Goal: Transaction & Acquisition: Purchase product/service

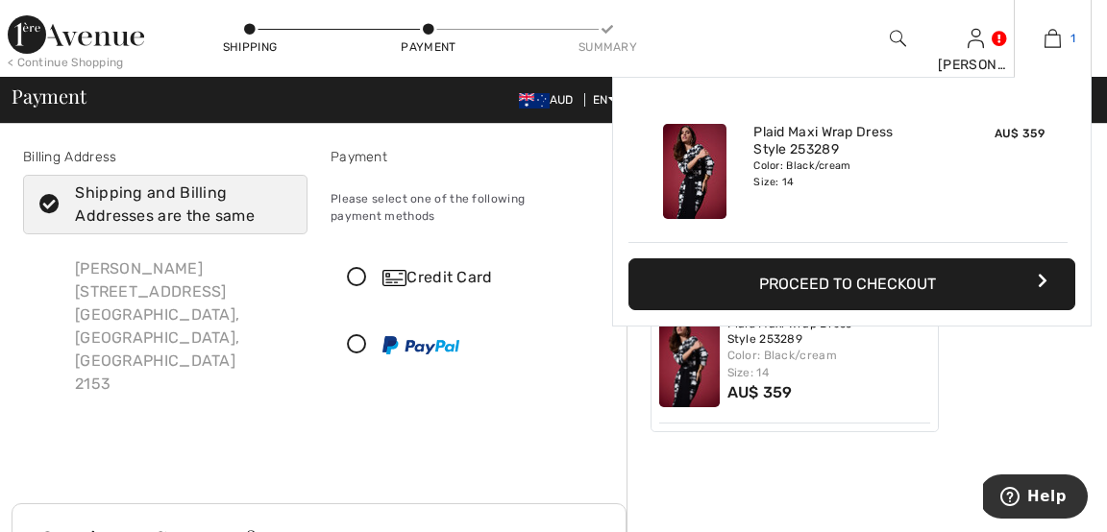
click at [1068, 38] on link "1" at bounding box center [1053, 38] width 76 height 23
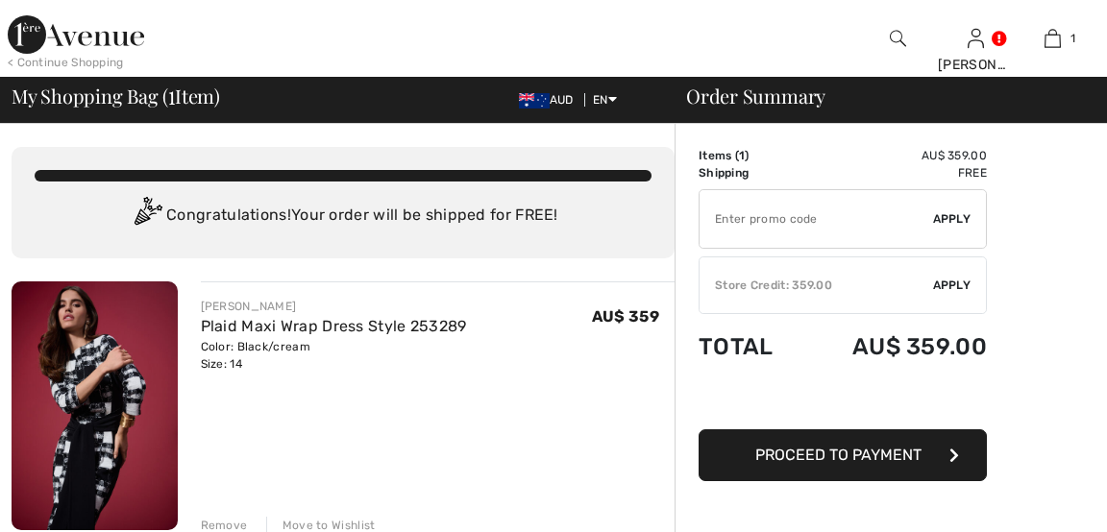
click at [779, 218] on link "Orders" at bounding box center [881, 215] width 233 height 33
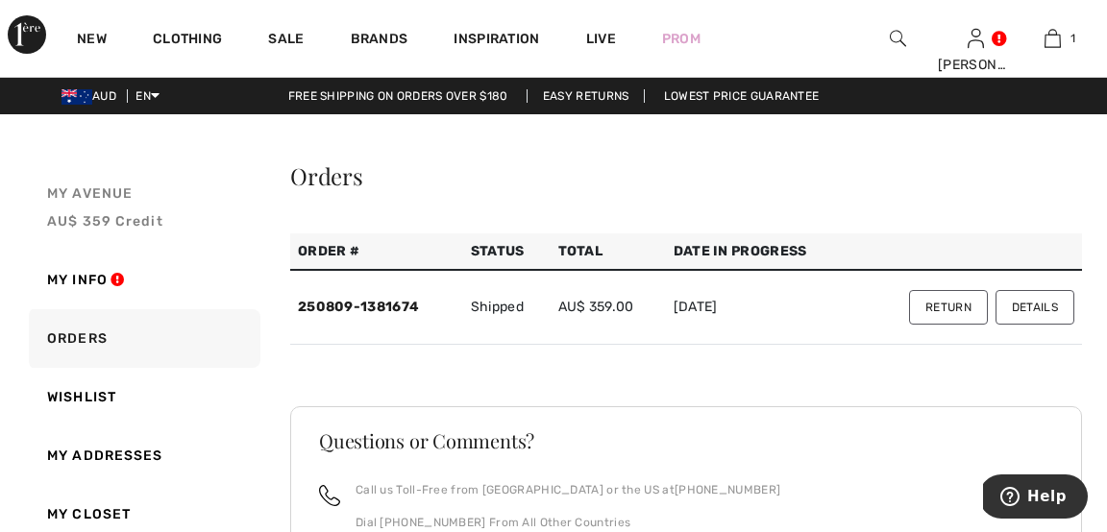
click at [130, 218] on span "AU$ 359 Credit" at bounding box center [105, 221] width 116 height 16
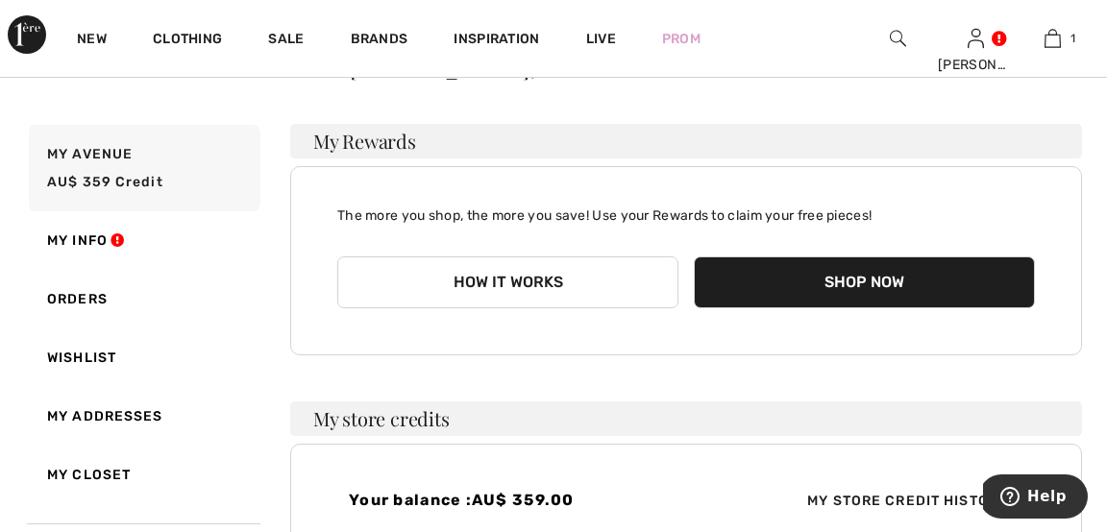
scroll to position [77, 0]
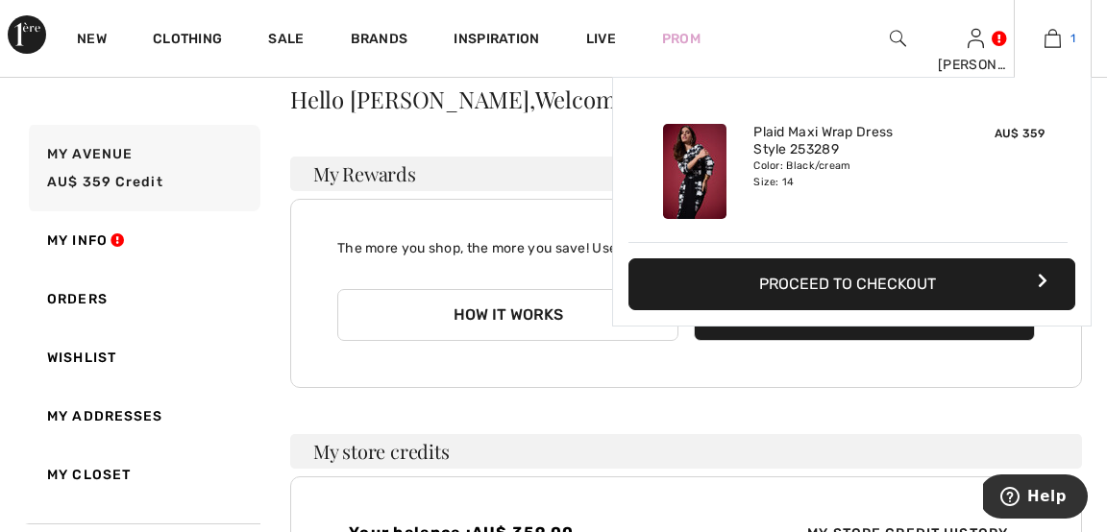
click at [1059, 37] on img at bounding box center [1053, 38] width 16 height 23
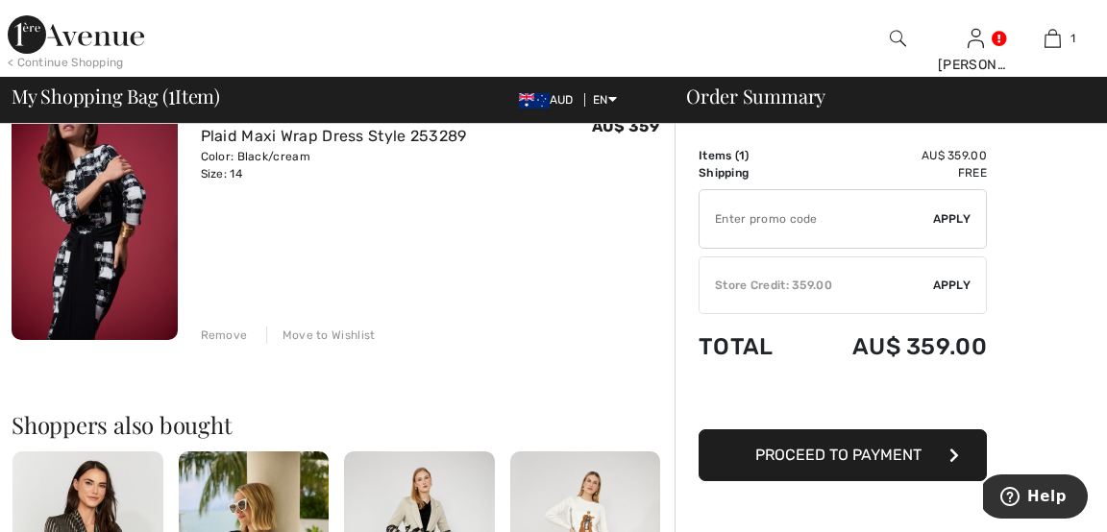
scroll to position [192, 0]
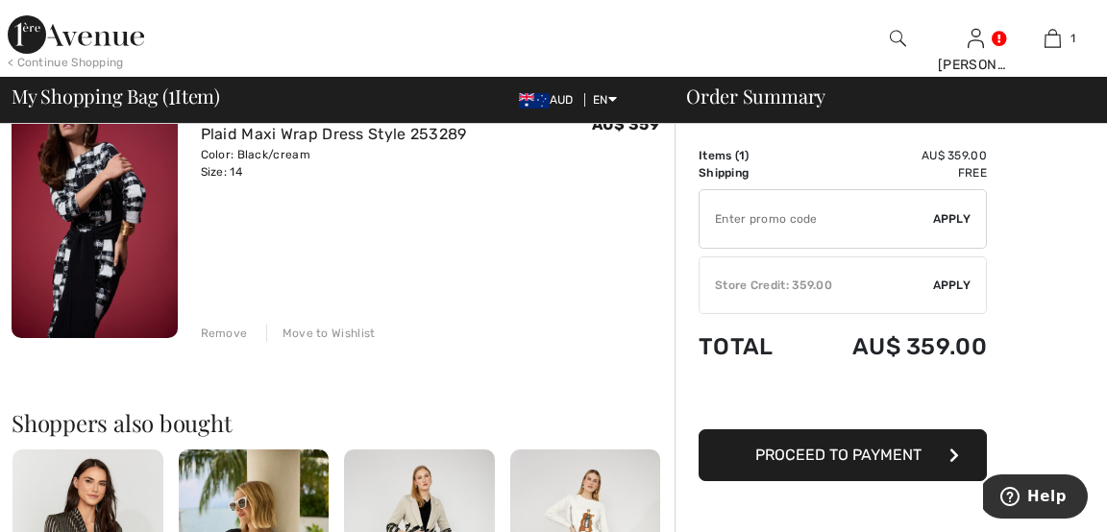
click at [234, 332] on div "Remove" at bounding box center [224, 333] width 47 height 17
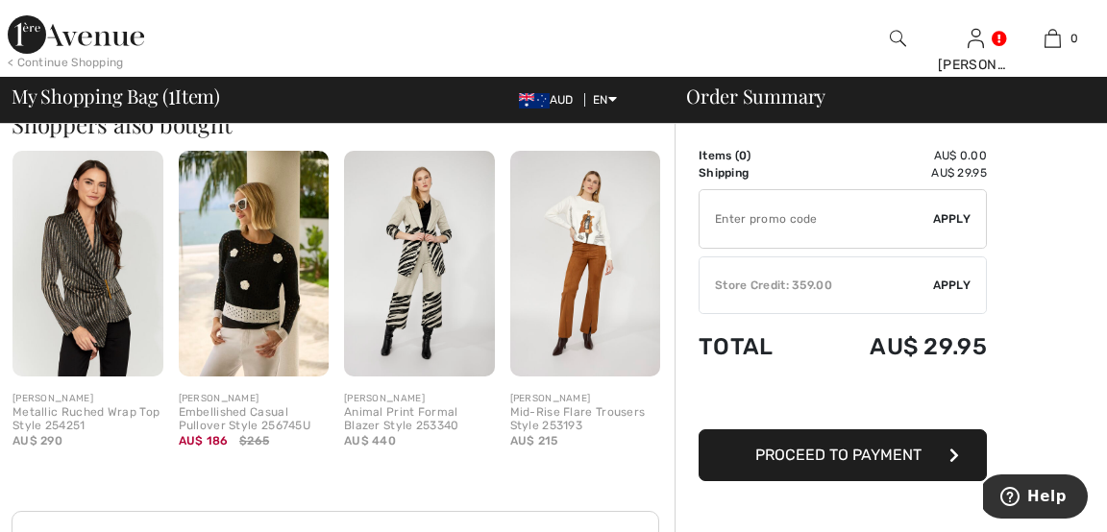
scroll to position [357, 0]
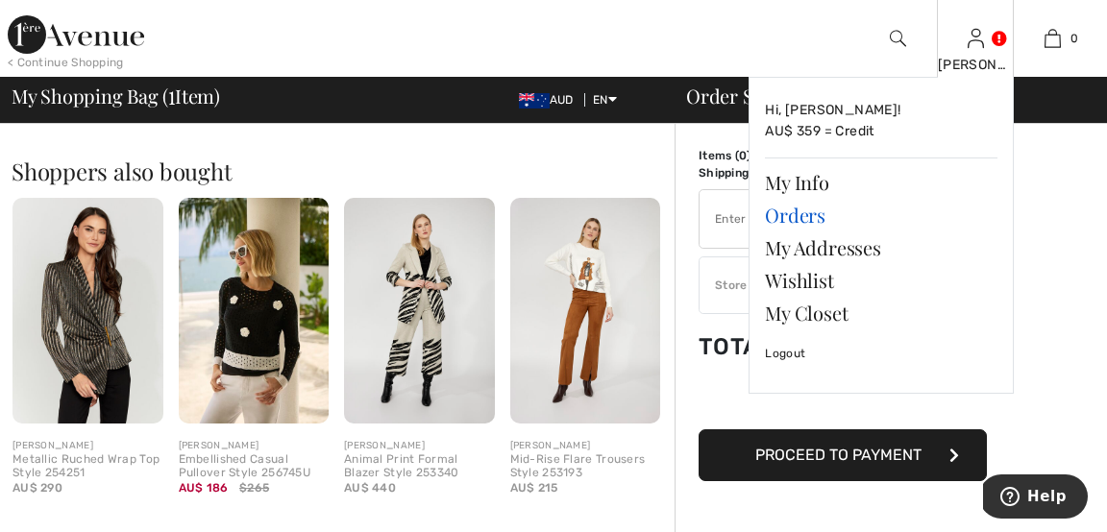
click at [799, 218] on link "Orders" at bounding box center [881, 215] width 233 height 33
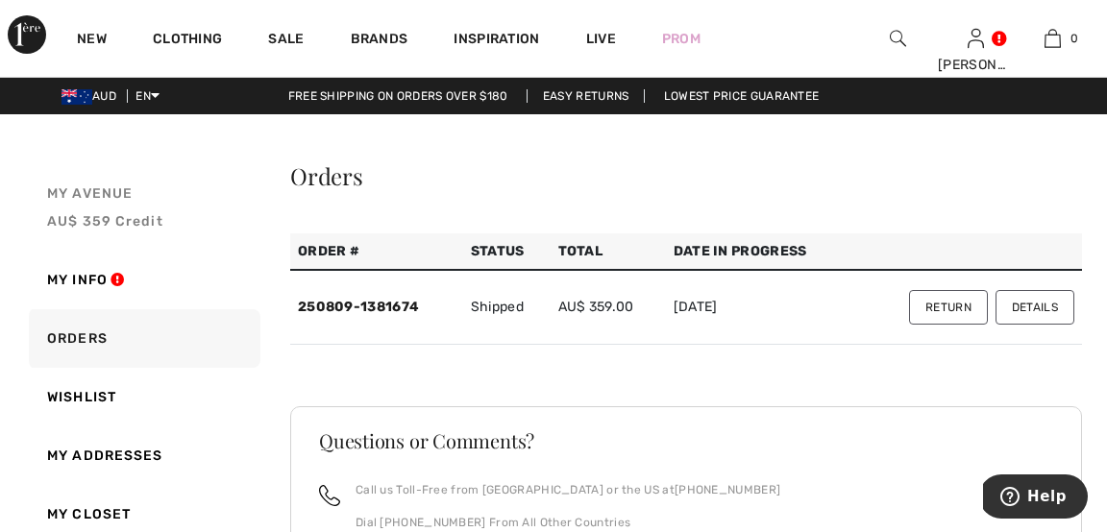
click at [139, 219] on span "AU$ 359 Credit" at bounding box center [105, 221] width 116 height 16
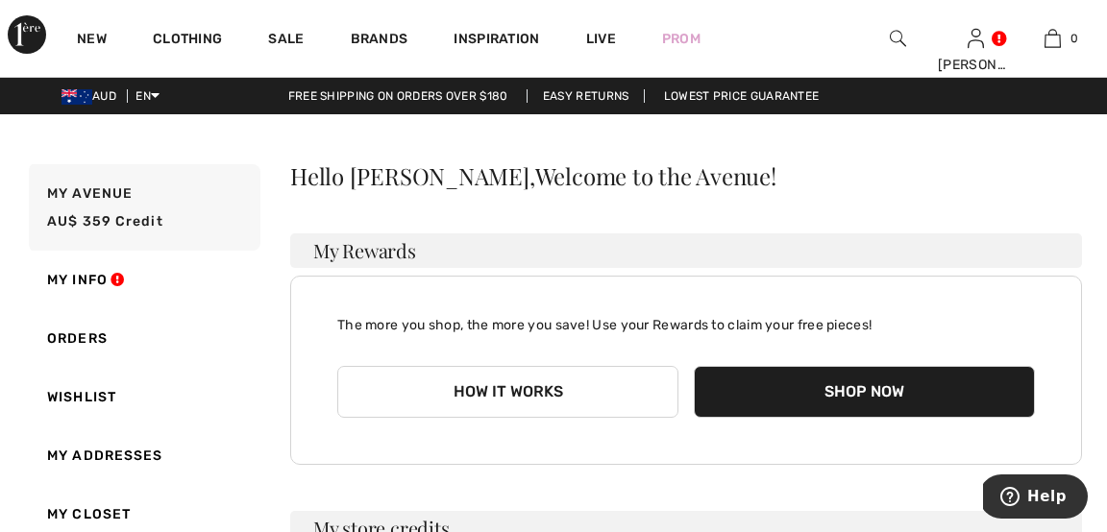
click at [852, 405] on button "Shop Now" at bounding box center [864, 392] width 341 height 52
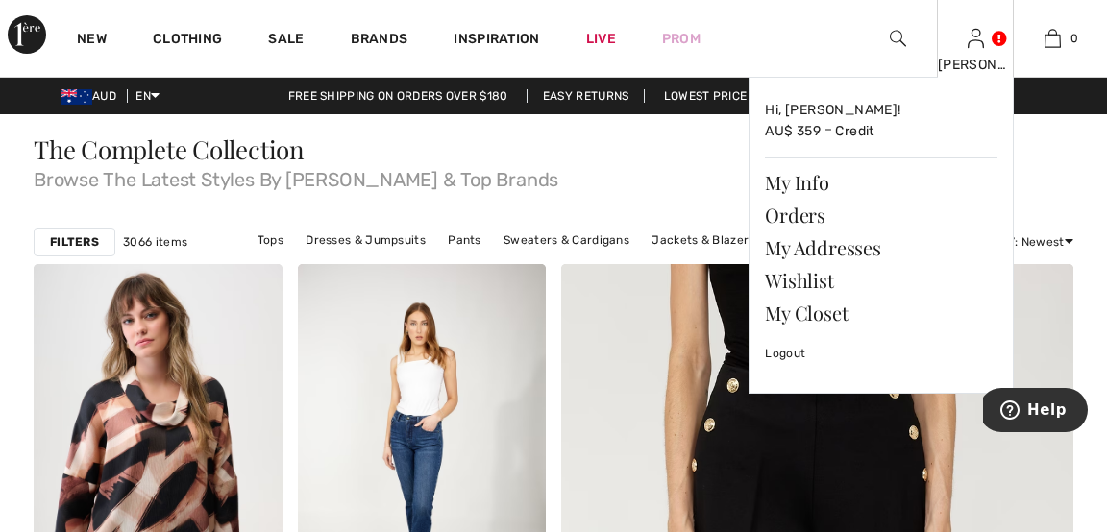
click at [969, 50] on img at bounding box center [976, 38] width 16 height 23
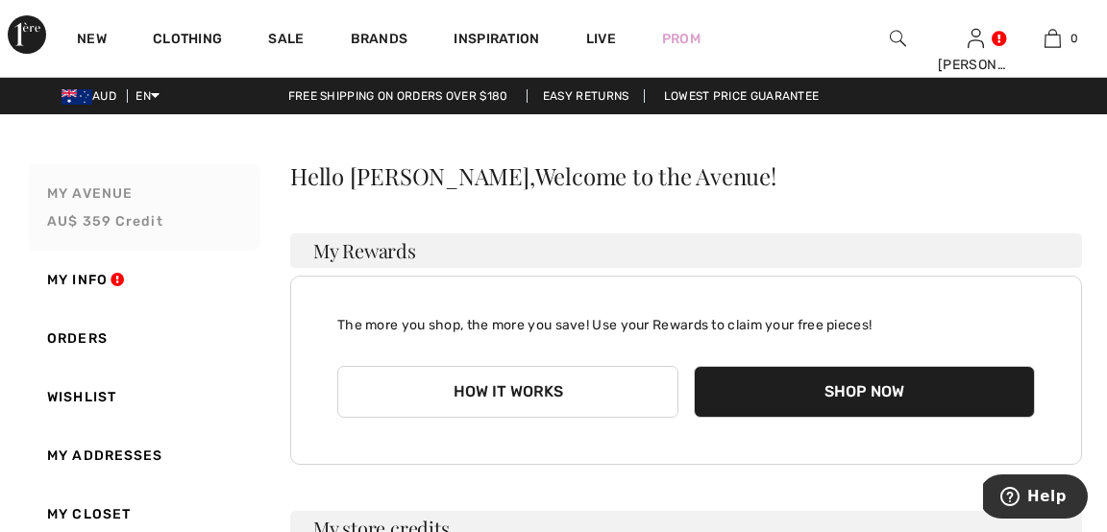
click at [97, 213] on span "AU$ 359 Credit" at bounding box center [105, 221] width 116 height 16
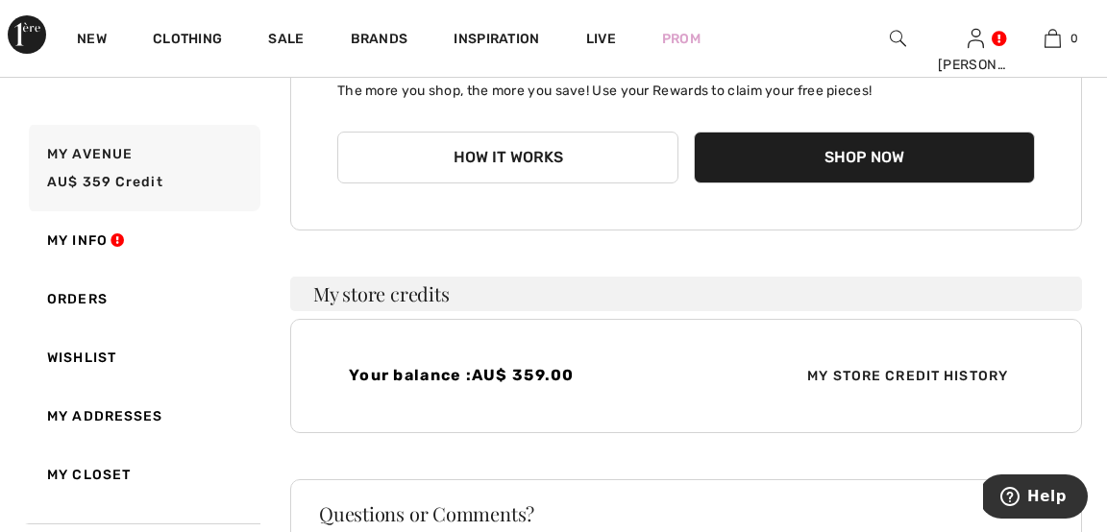
scroll to position [381, 0]
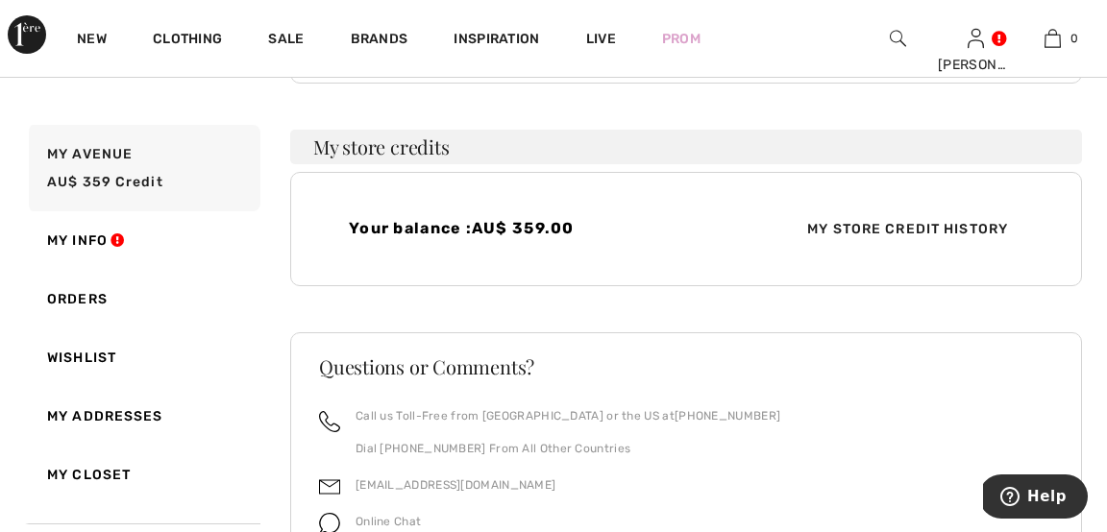
click at [851, 224] on span "My Store Credit History" at bounding box center [908, 229] width 232 height 20
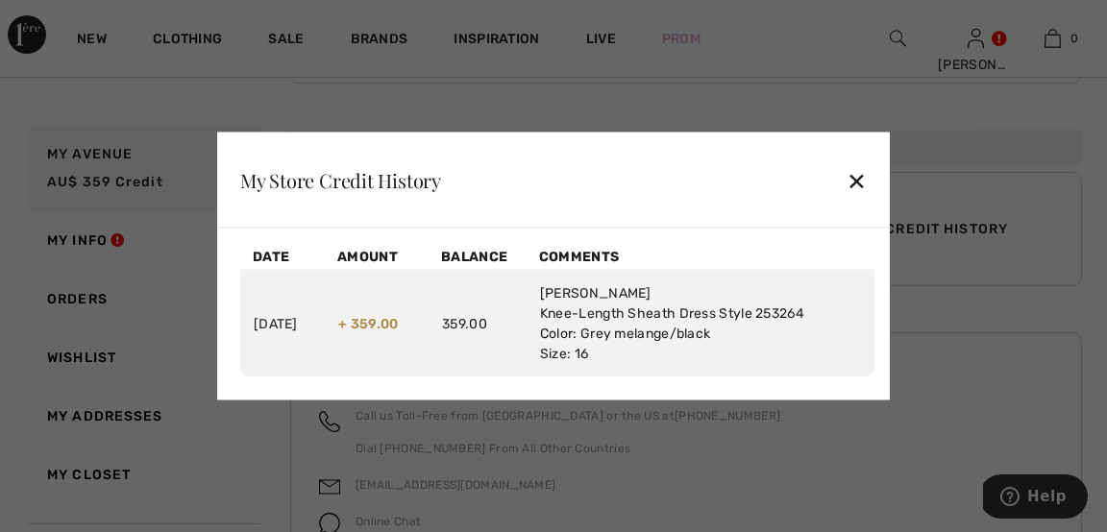
click at [855, 176] on div "✕" at bounding box center [857, 180] width 20 height 40
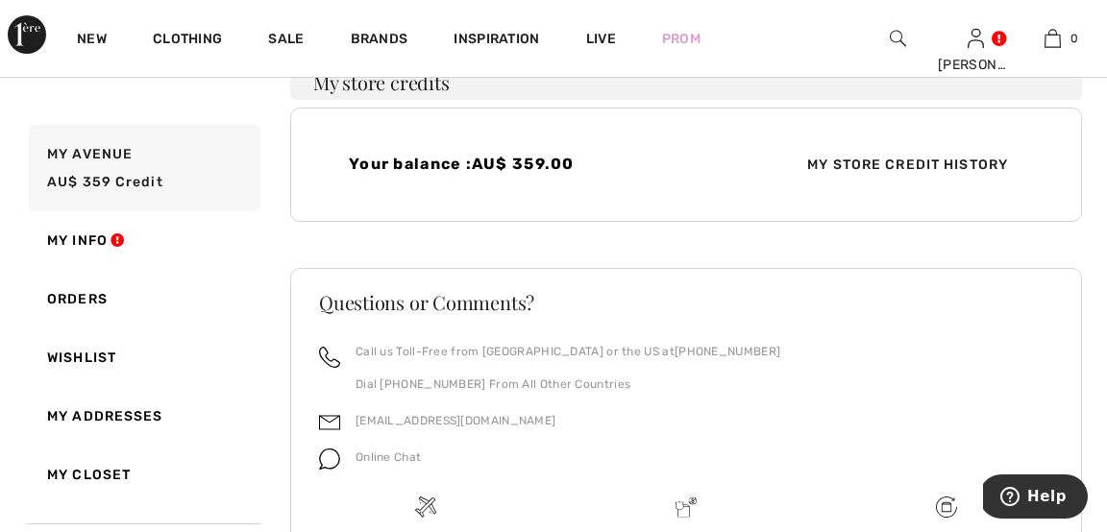
scroll to position [566, 0]
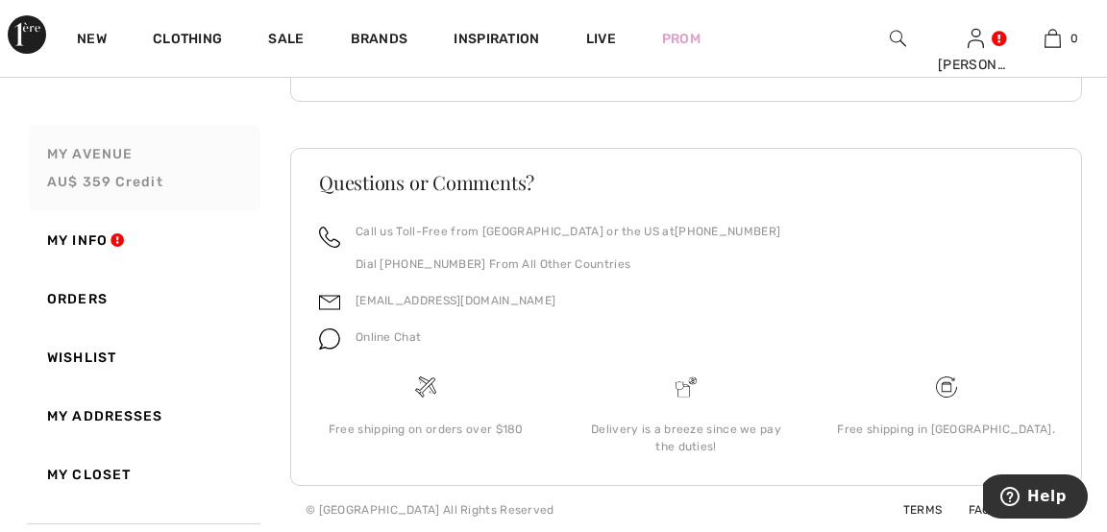
click at [138, 174] on span "AU$ 359 Credit" at bounding box center [105, 182] width 116 height 16
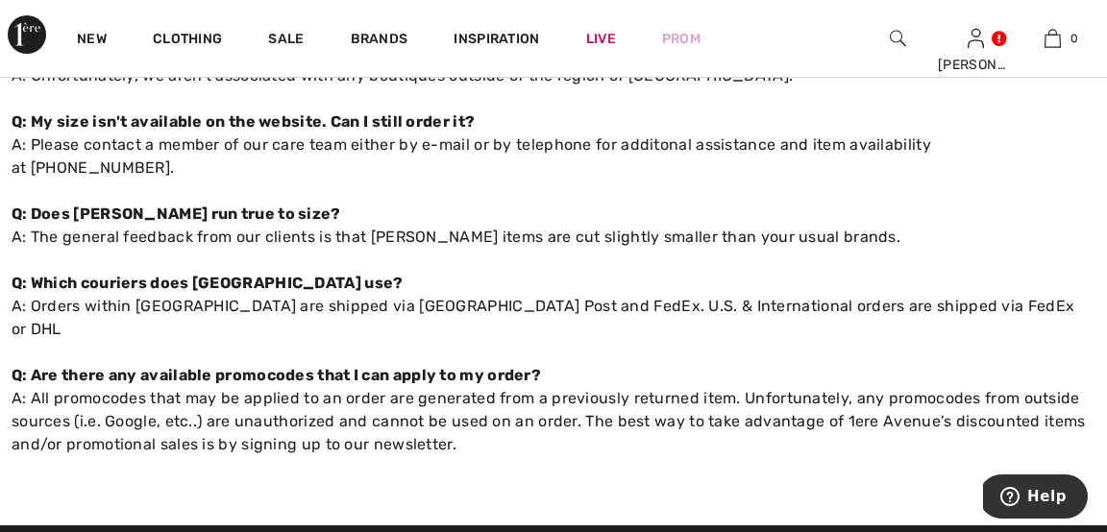
scroll to position [1061, 0]
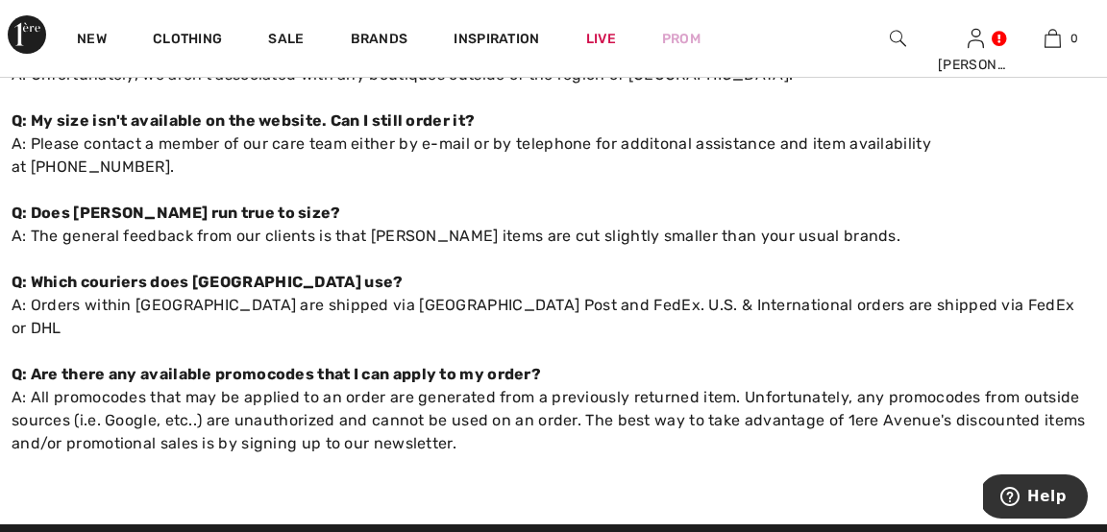
click at [894, 32] on img at bounding box center [898, 38] width 16 height 23
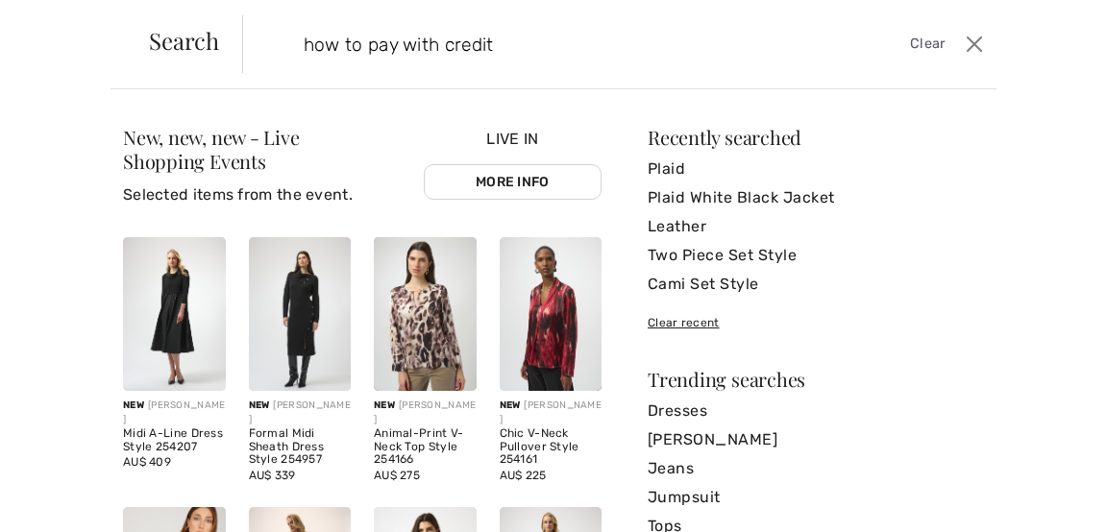
type input "how to pay with credit"
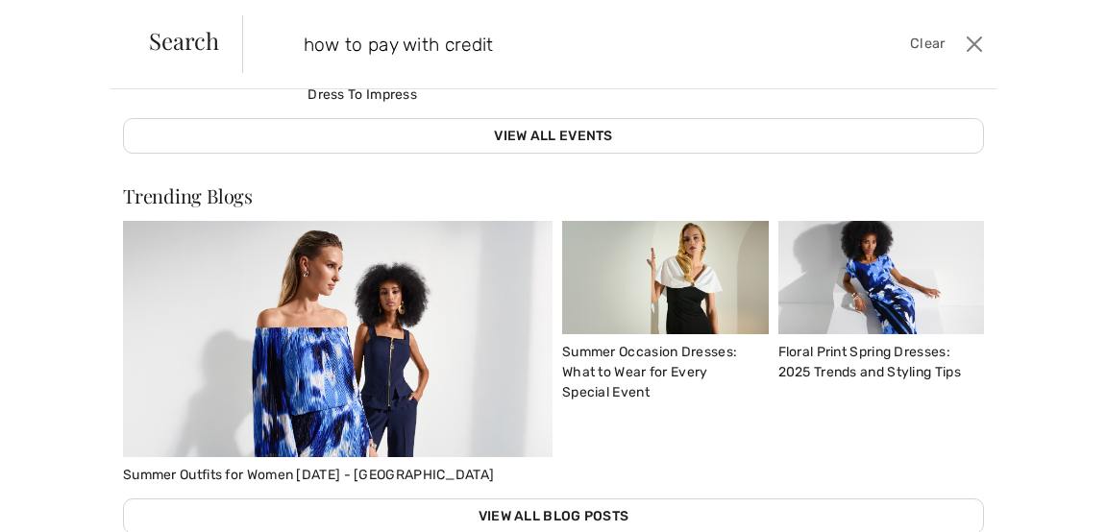
scroll to position [1072, 0]
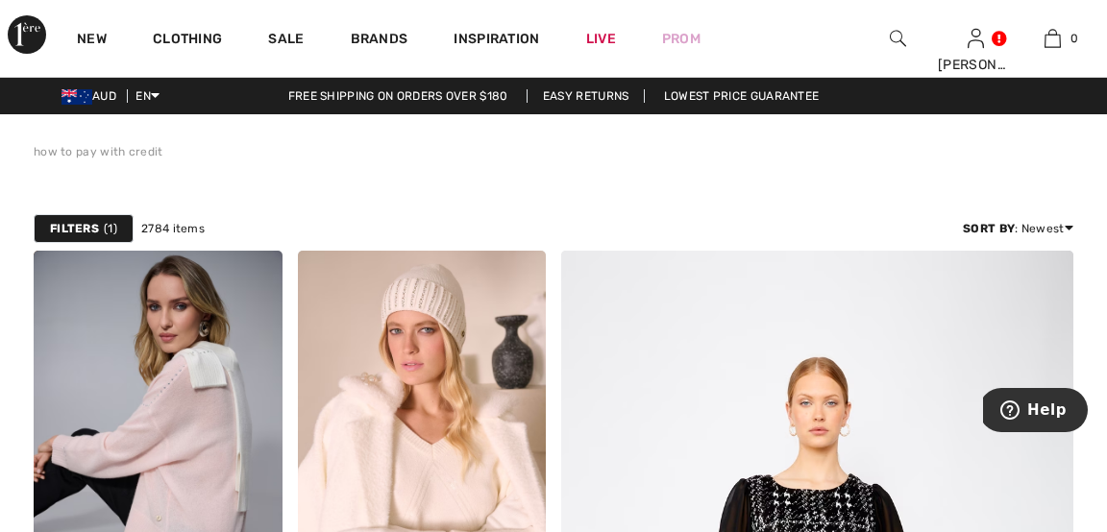
click at [902, 36] on img at bounding box center [898, 38] width 16 height 23
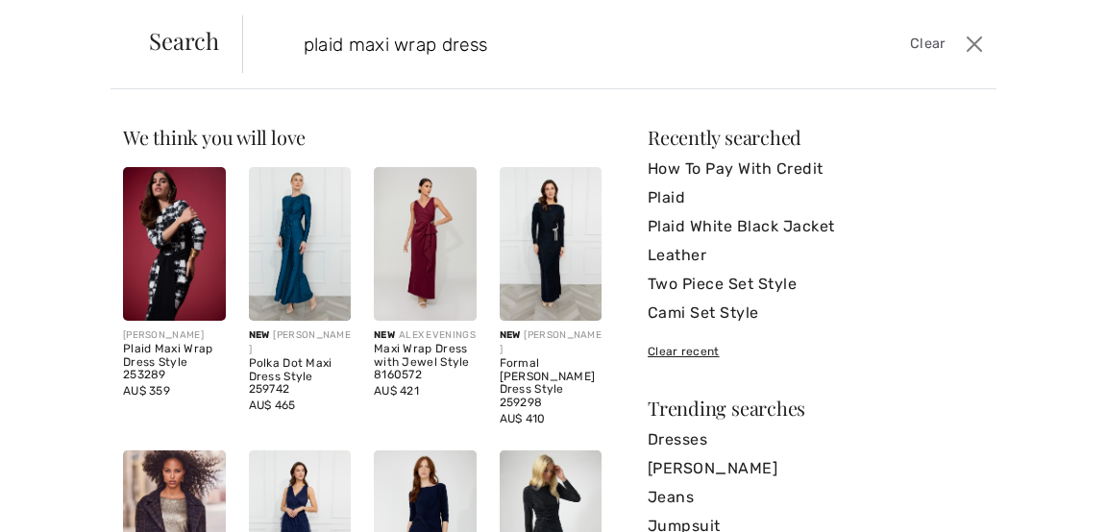
type input "plaid maxi wrap dress"
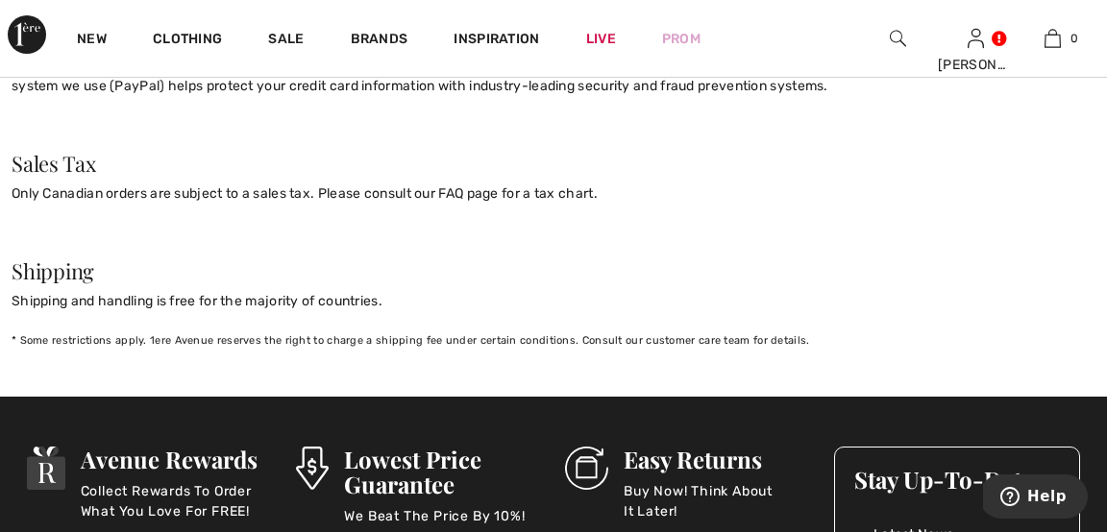
scroll to position [1896, 0]
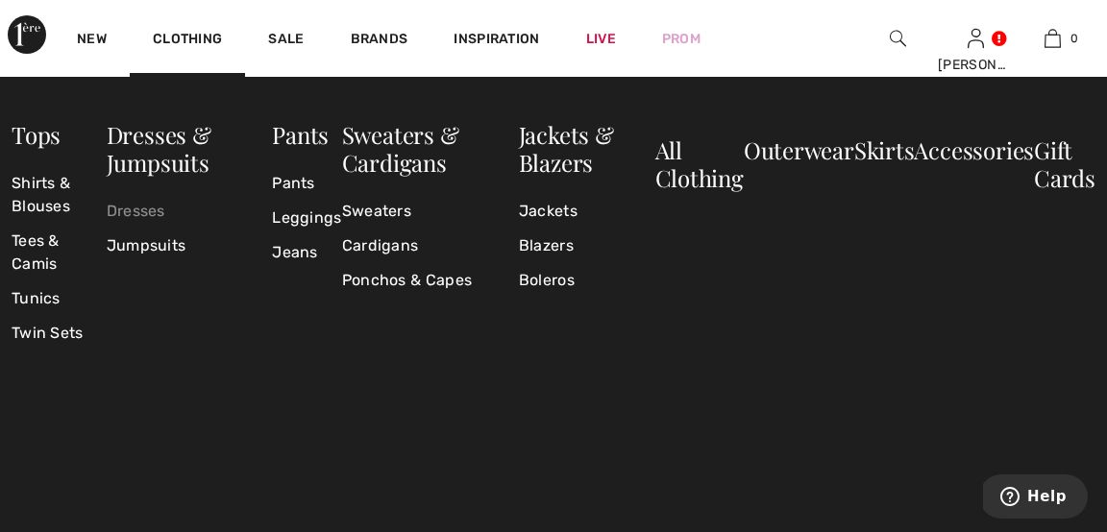
click at [162, 213] on link "Dresses" at bounding box center [190, 211] width 166 height 35
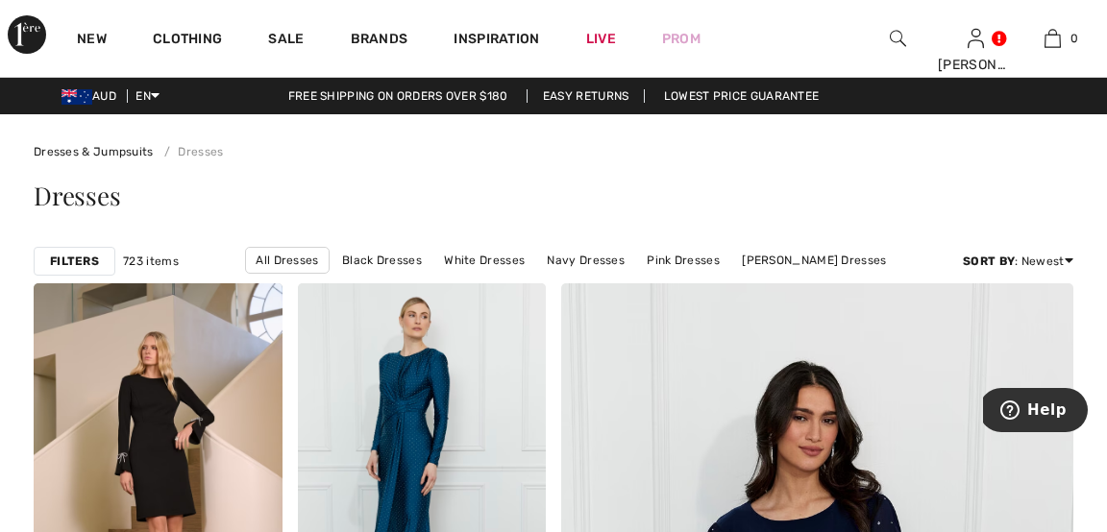
click at [895, 34] on img at bounding box center [898, 38] width 16 height 23
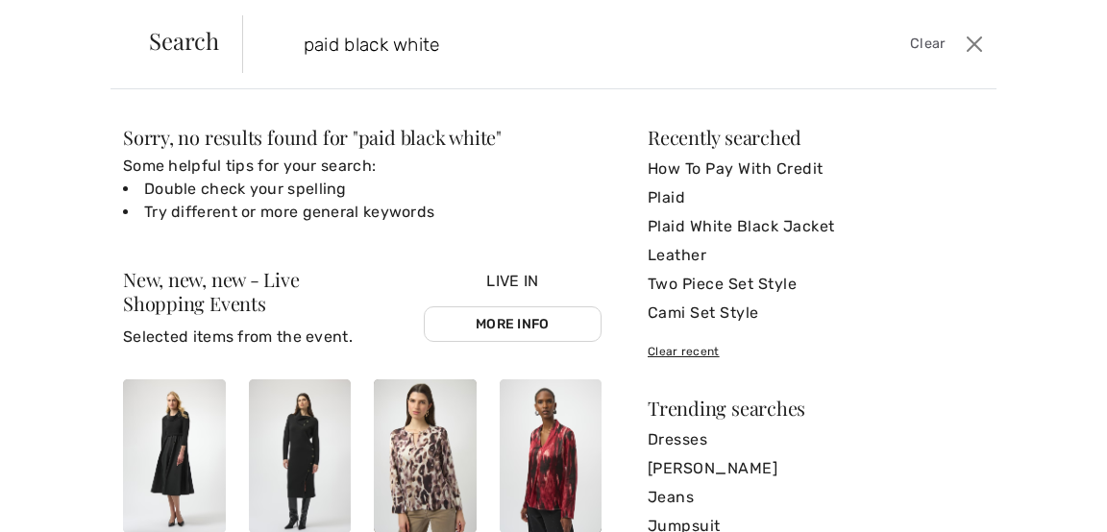
type input "paid black white"
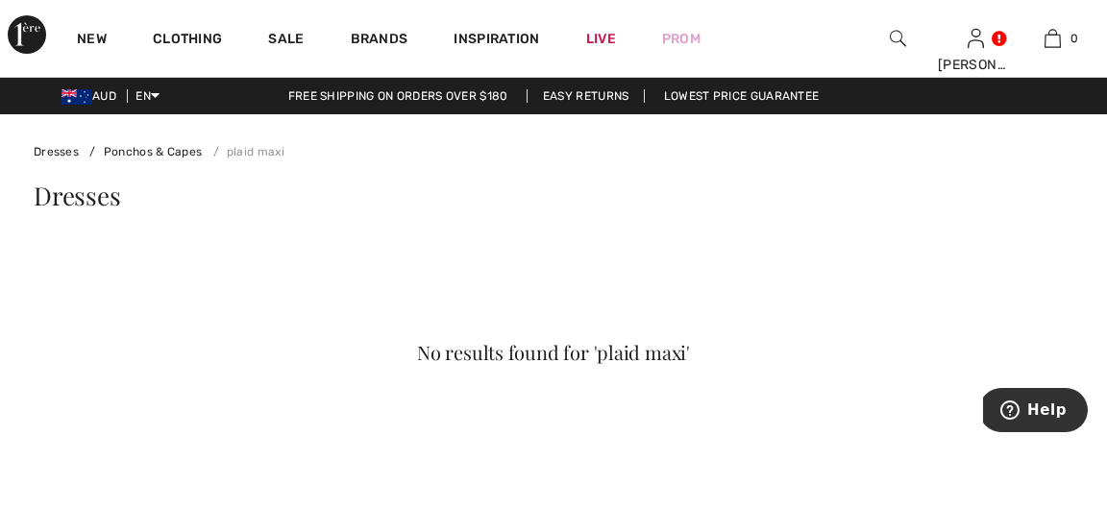
click at [897, 37] on img at bounding box center [898, 38] width 16 height 23
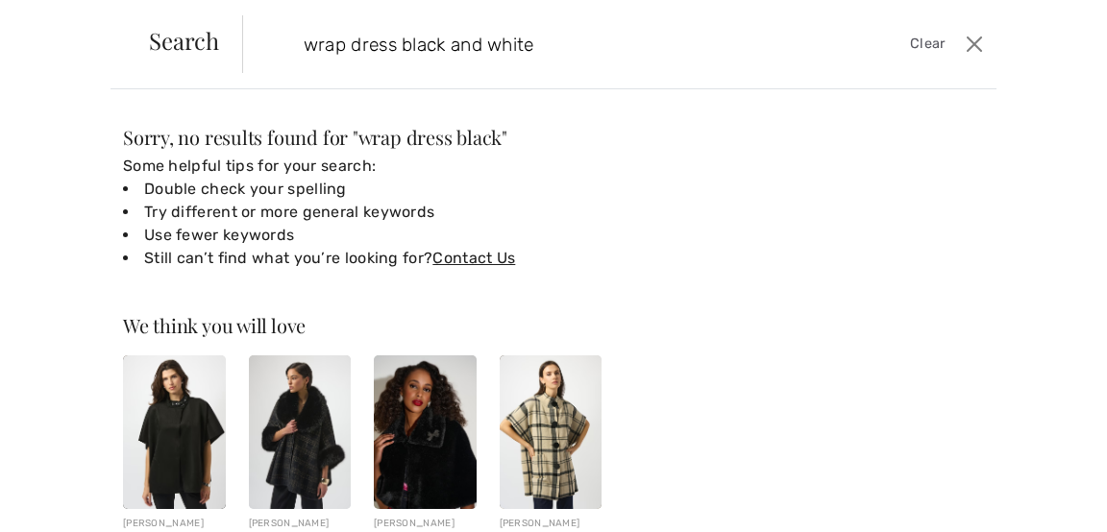
type input "wrap dress black and white"
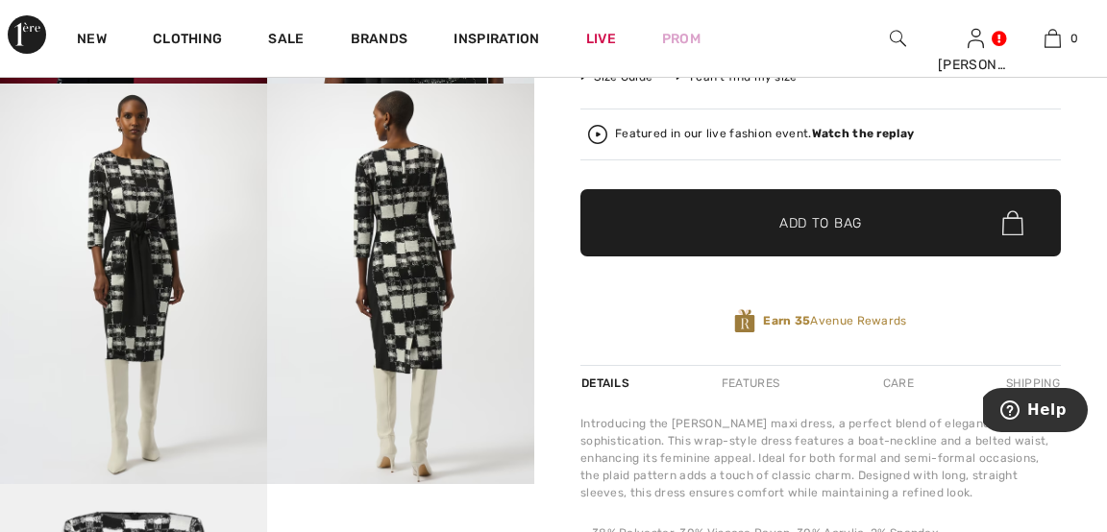
scroll to position [386, 0]
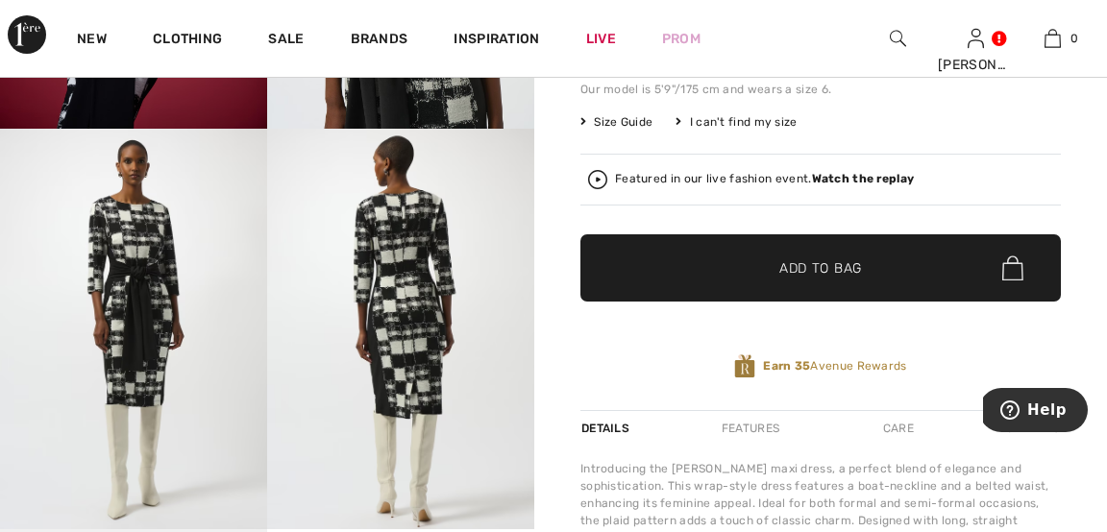
click at [788, 258] on span "Add to Bag" at bounding box center [820, 268] width 83 height 20
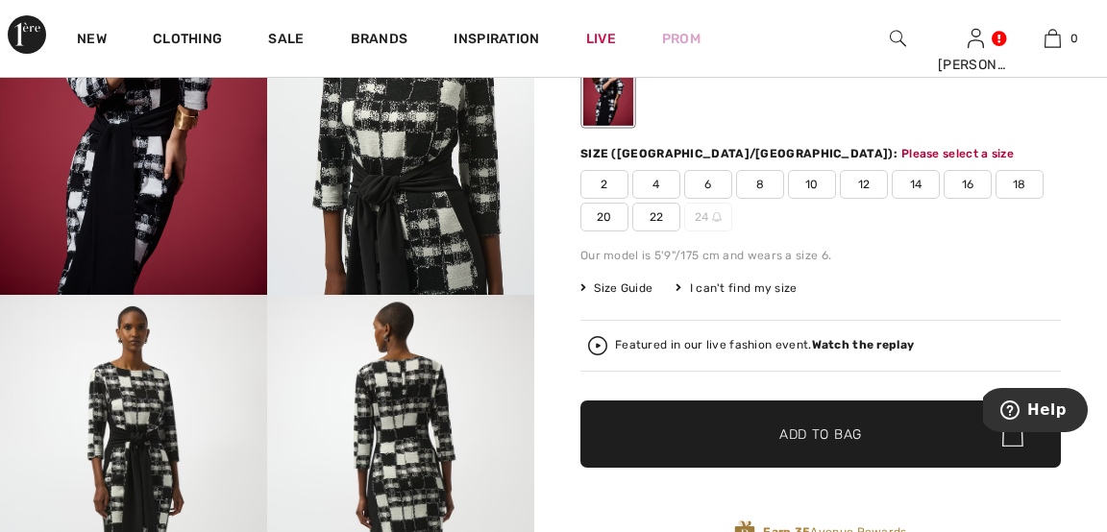
scroll to position [210, 0]
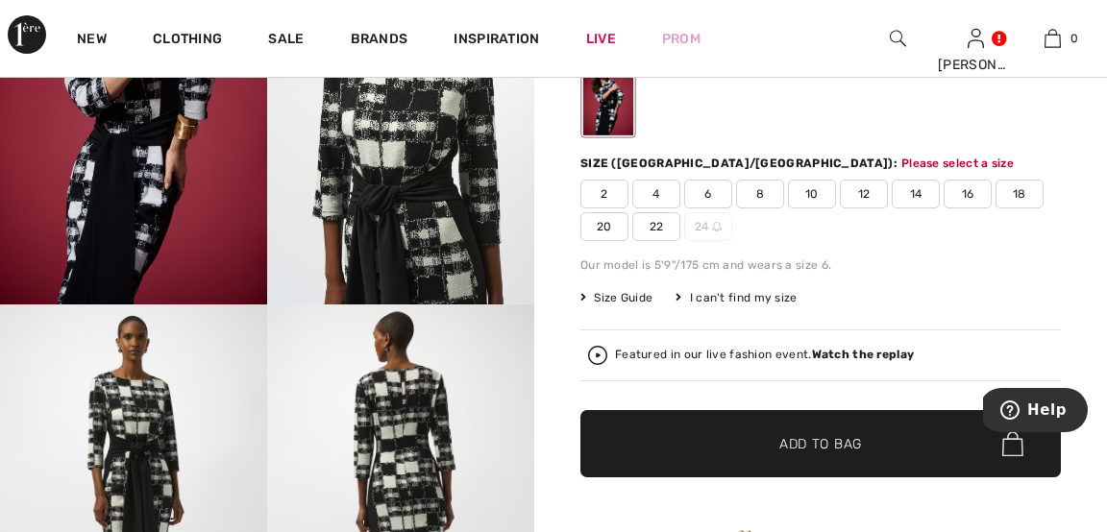
click at [937, 444] on span "✔ Added to Bag Add to Bag" at bounding box center [820, 443] width 480 height 67
click at [913, 194] on span "14" at bounding box center [916, 194] width 48 height 29
click at [844, 435] on span "Add to Bag" at bounding box center [820, 444] width 83 height 20
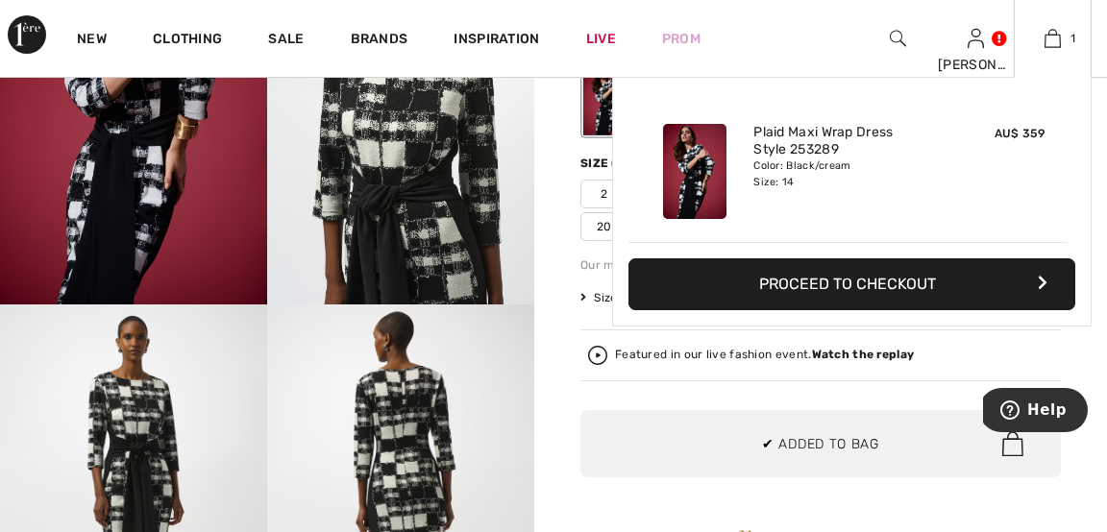
click at [849, 288] on button "Proceed to Checkout" at bounding box center [851, 284] width 447 height 52
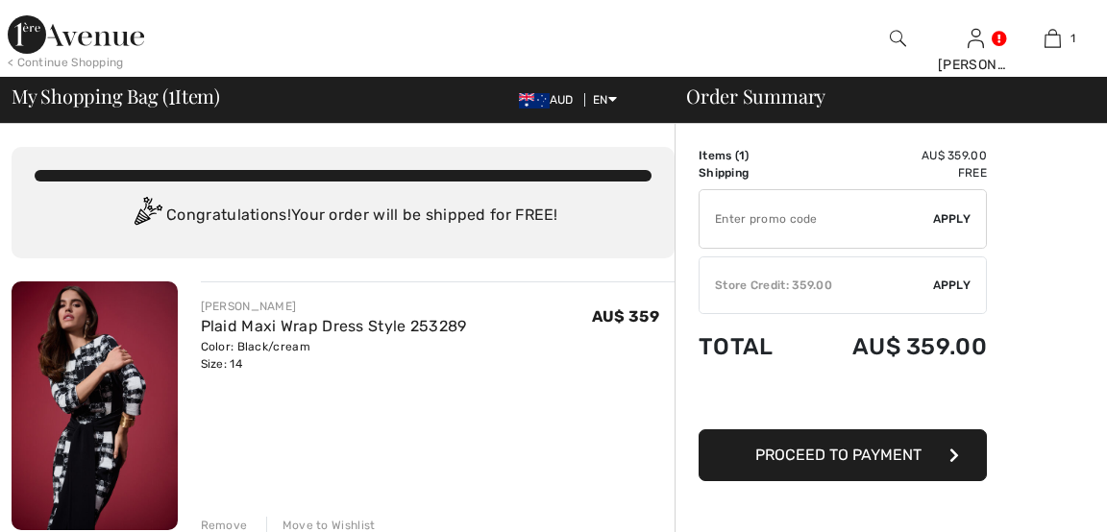
click at [958, 283] on span "Apply" at bounding box center [952, 285] width 38 height 17
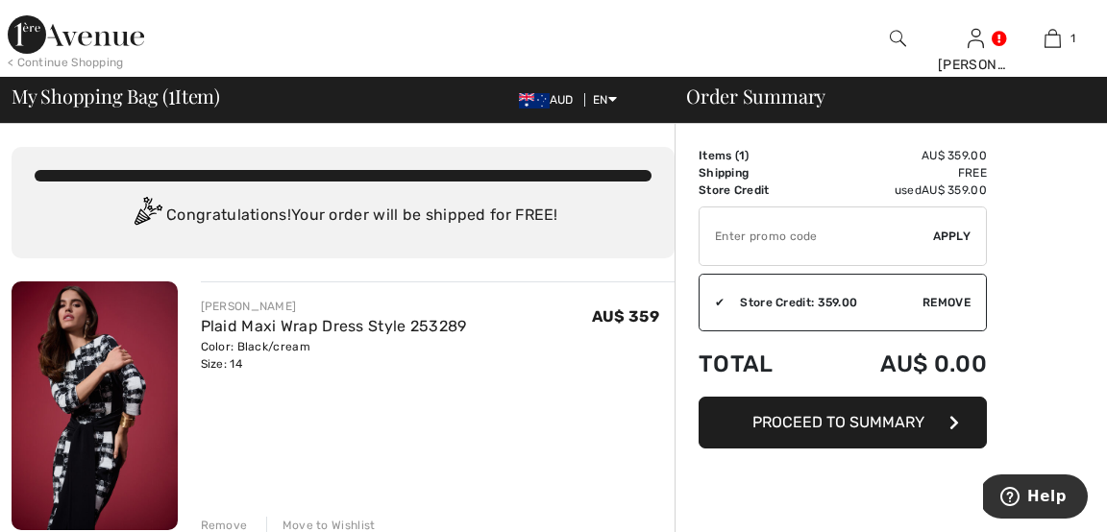
click at [900, 418] on span "Proceed to Summary" at bounding box center [838, 422] width 172 height 18
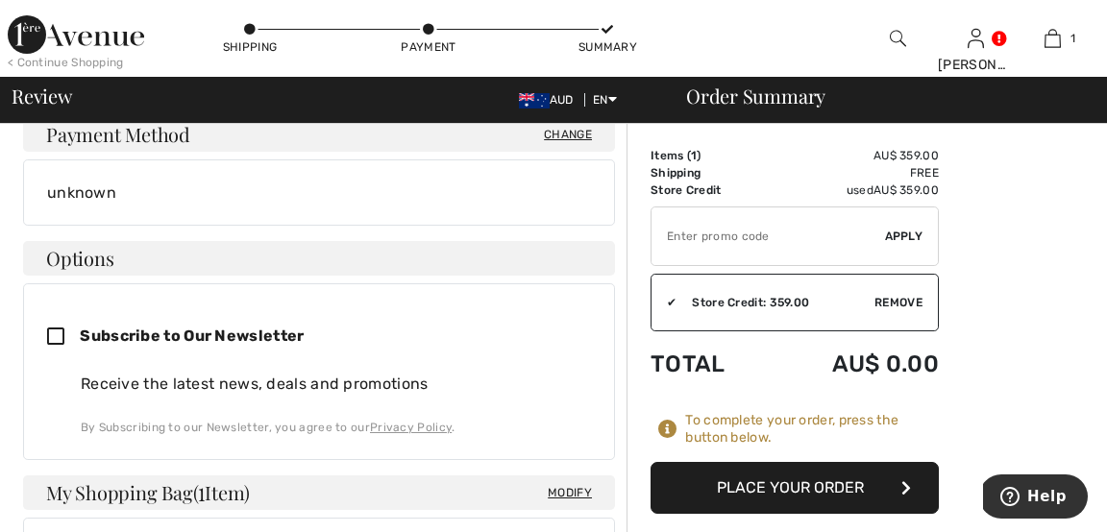
scroll to position [494, 0]
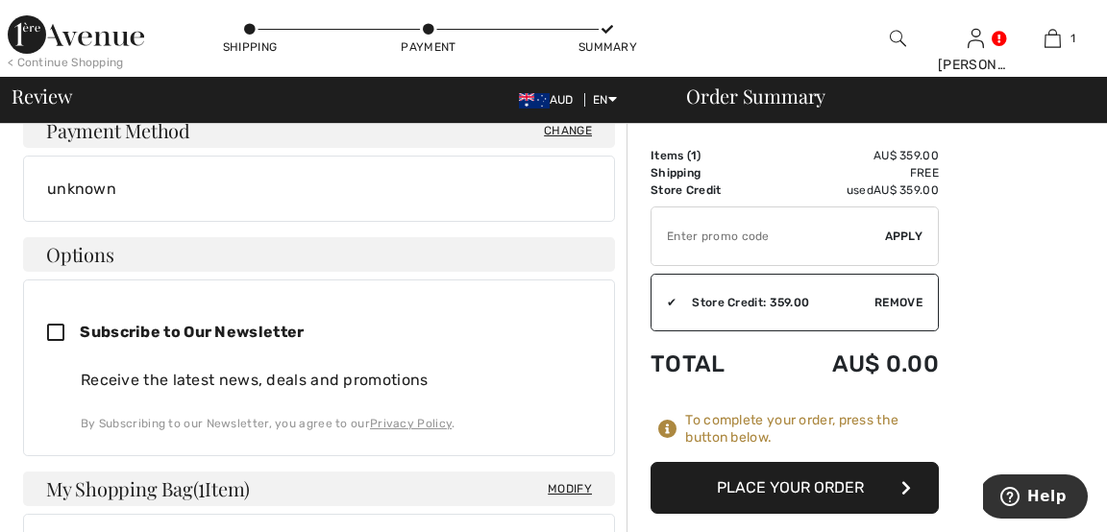
click at [755, 486] on button "Place Your Order" at bounding box center [795, 488] width 288 height 52
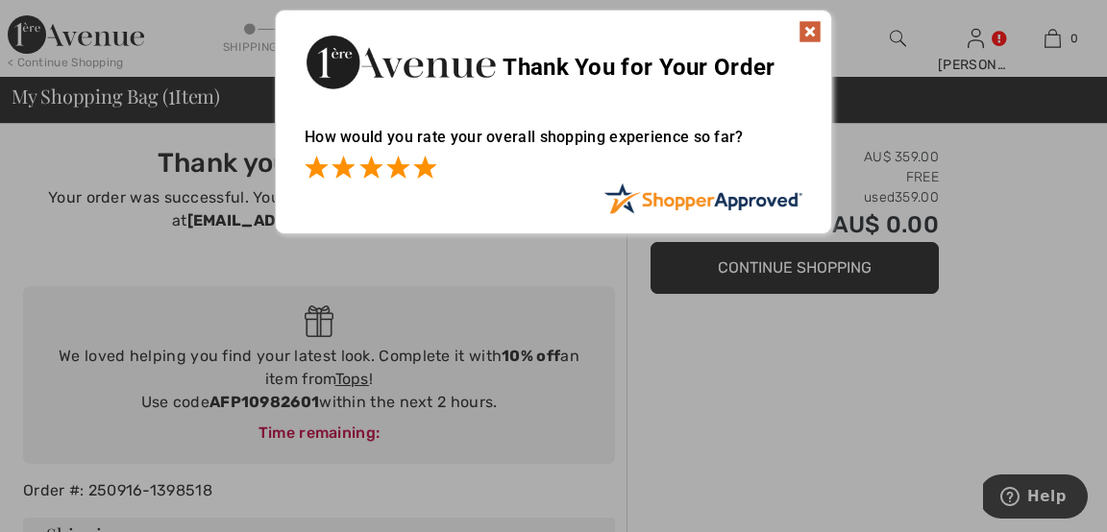
click at [427, 164] on span at bounding box center [424, 167] width 23 height 23
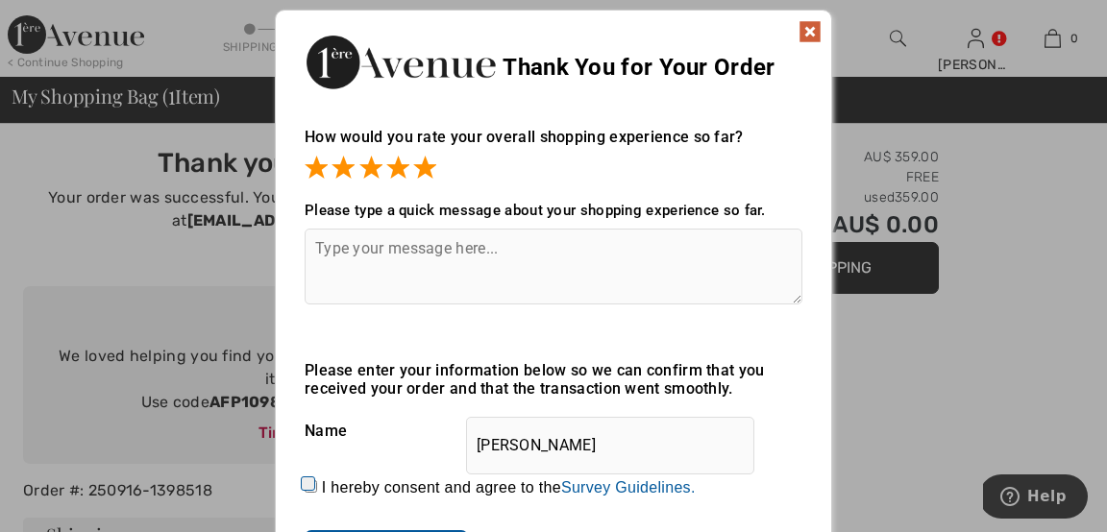
click at [809, 32] on img at bounding box center [810, 31] width 23 height 23
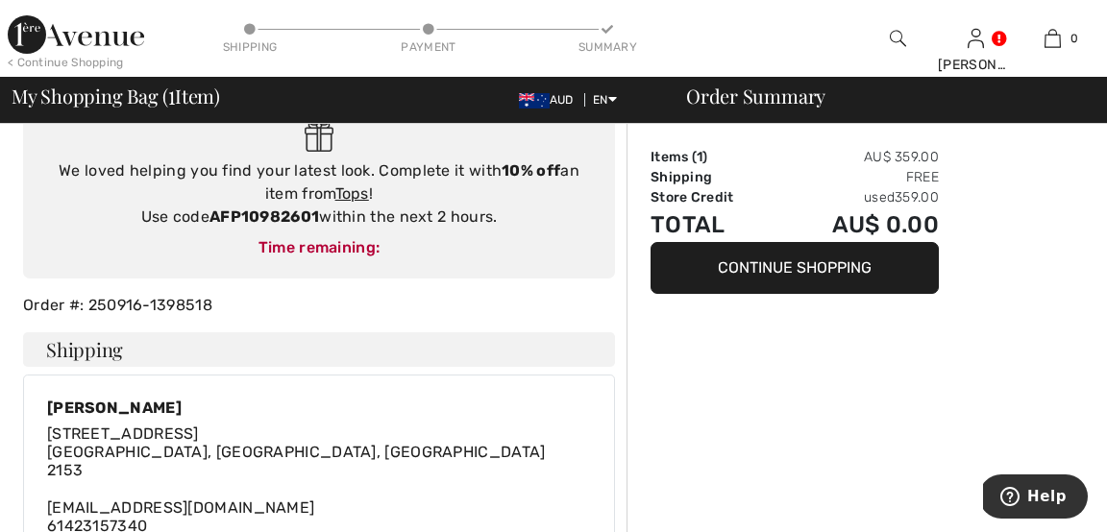
click at [379, 387] on div "[PERSON_NAME] [STREET_ADDRESS] [EMAIL_ADDRESS][DOMAIN_NAME] 61423157340 Shippin…" at bounding box center [319, 500] width 592 height 250
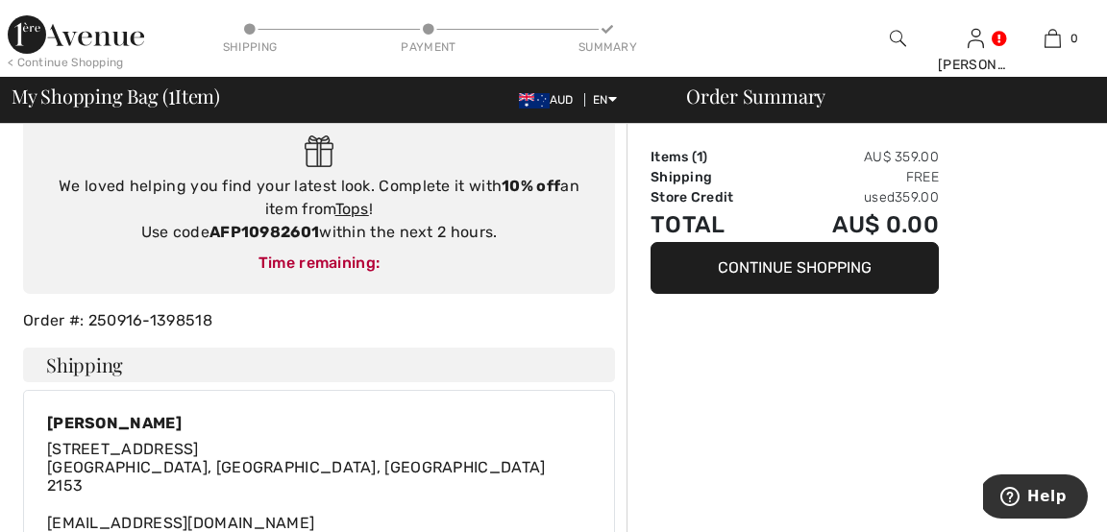
scroll to position [167, 0]
